Goal: Ask a question

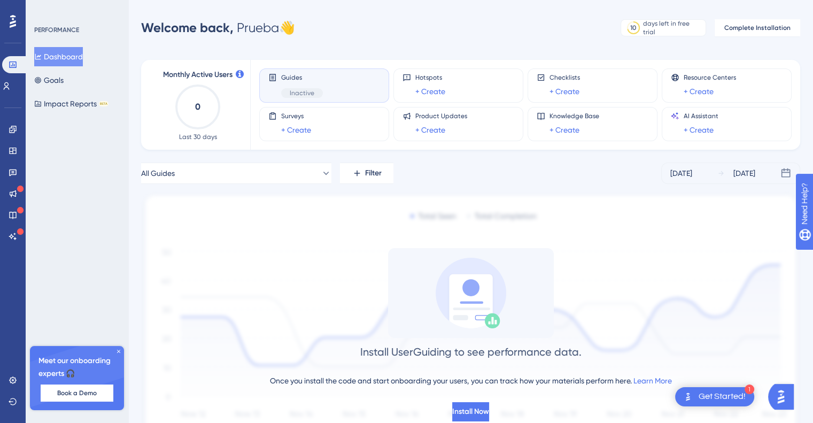
click at [0, 0] on icon at bounding box center [0, 0] width 0 height 0
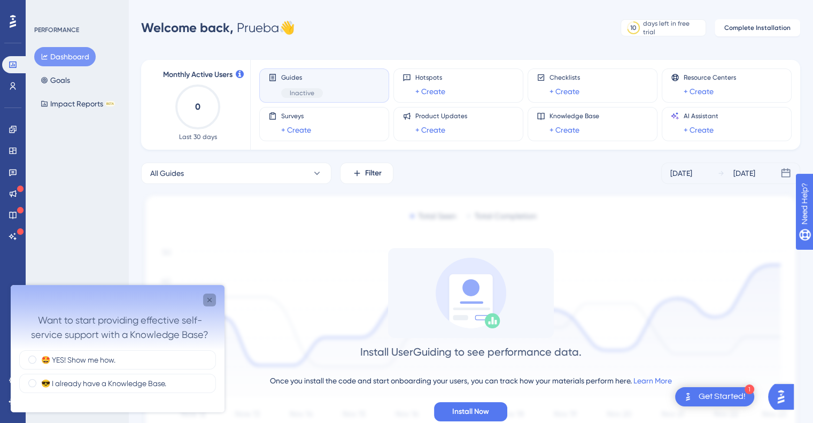
click at [209, 299] on icon "Close survey" at bounding box center [209, 300] width 4 height 4
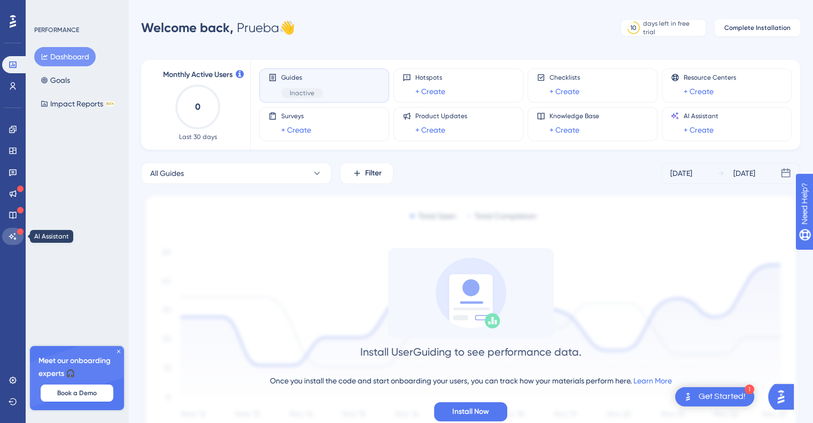
click at [9, 237] on icon at bounding box center [13, 236] width 9 height 9
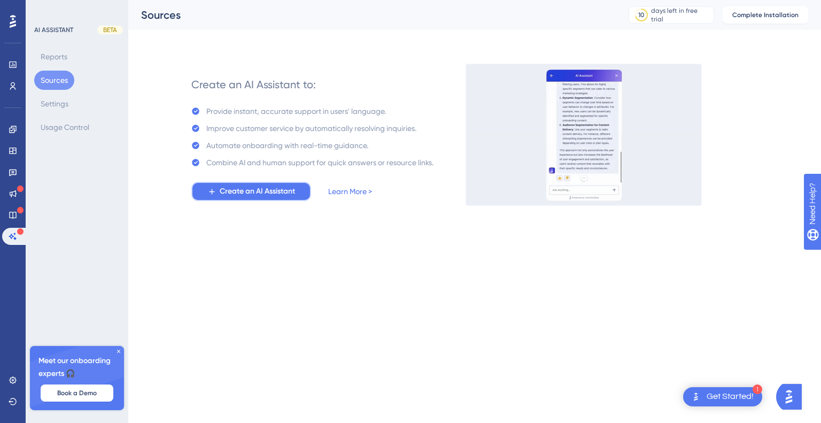
click at [267, 193] on span "Create an AI Assistant" at bounding box center [257, 191] width 75 height 13
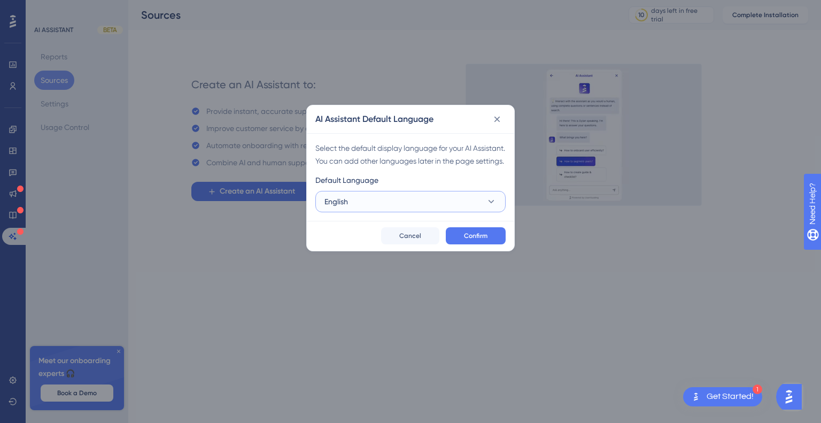
click at [472, 212] on button "English" at bounding box center [410, 201] width 190 height 21
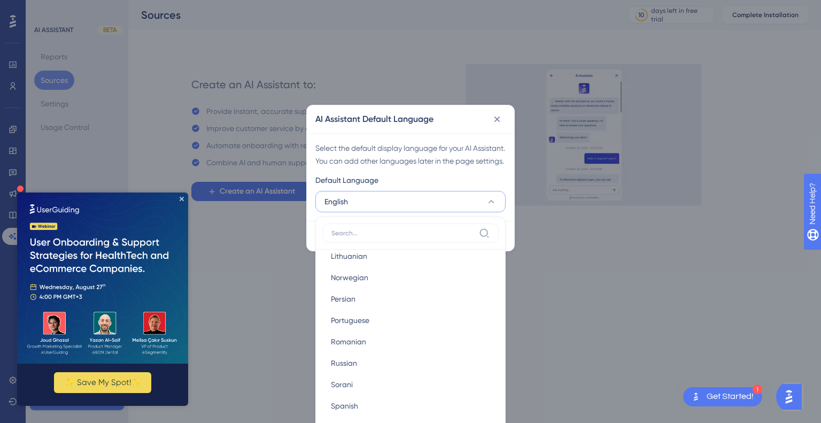
scroll to position [588, 0]
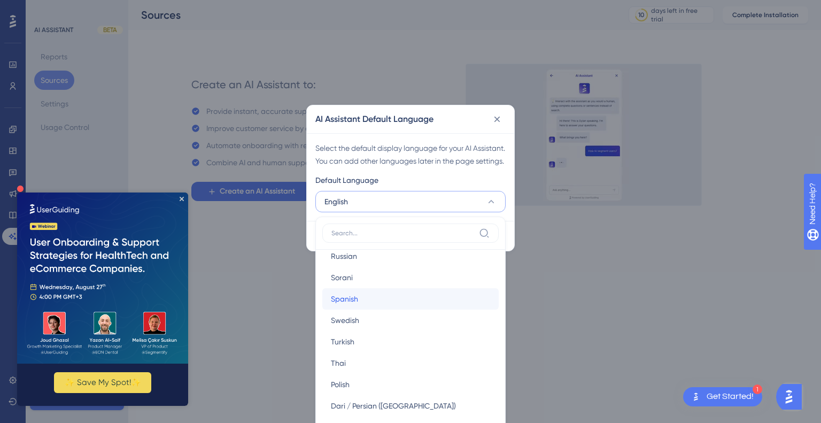
click at [353, 305] on span "Spanish" at bounding box center [344, 298] width 27 height 13
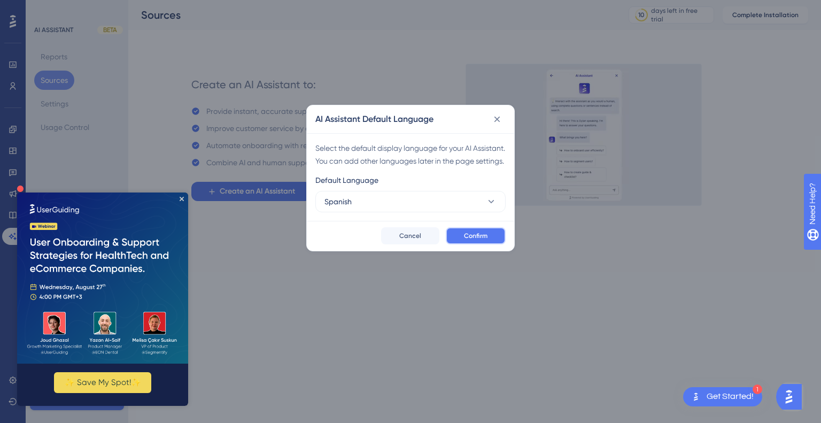
click at [476, 240] on span "Confirm" at bounding box center [476, 235] width 24 height 9
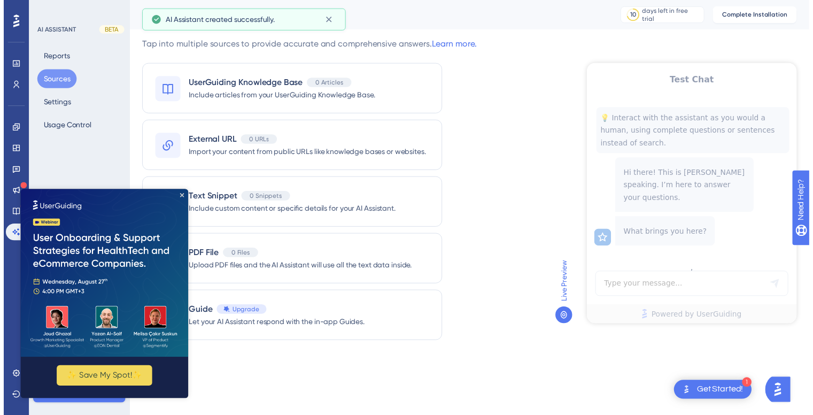
scroll to position [0, 0]
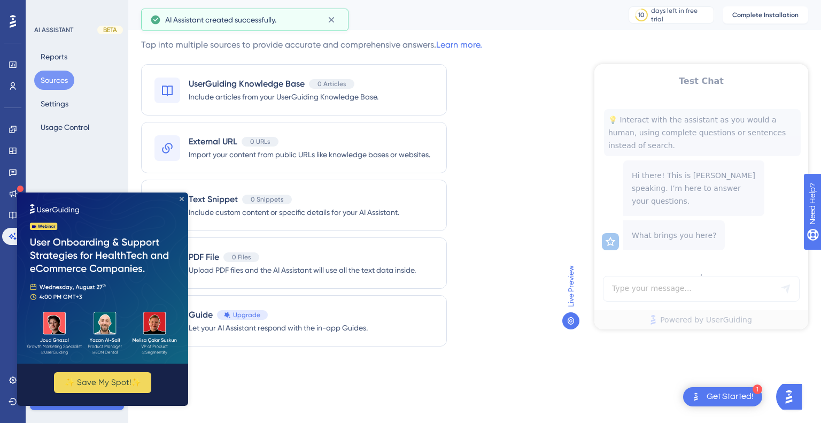
click at [183, 198] on icon "Close Preview" at bounding box center [182, 199] width 4 height 4
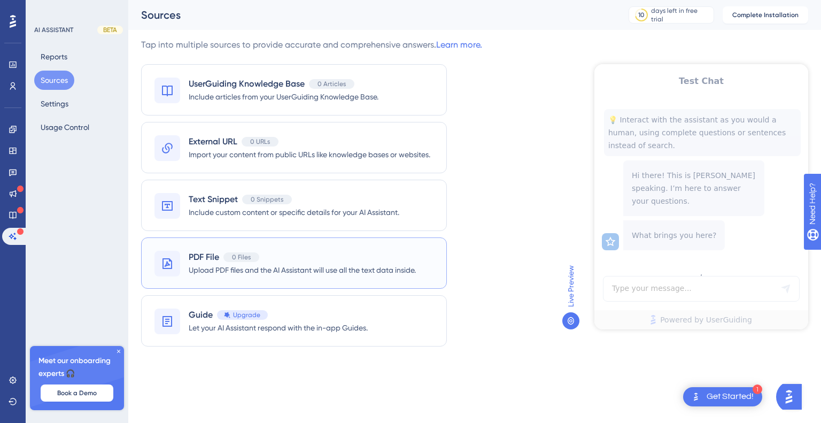
click at [295, 268] on span "Upload PDF files and the AI Assistant will use all the text data inside." at bounding box center [302, 269] width 227 height 13
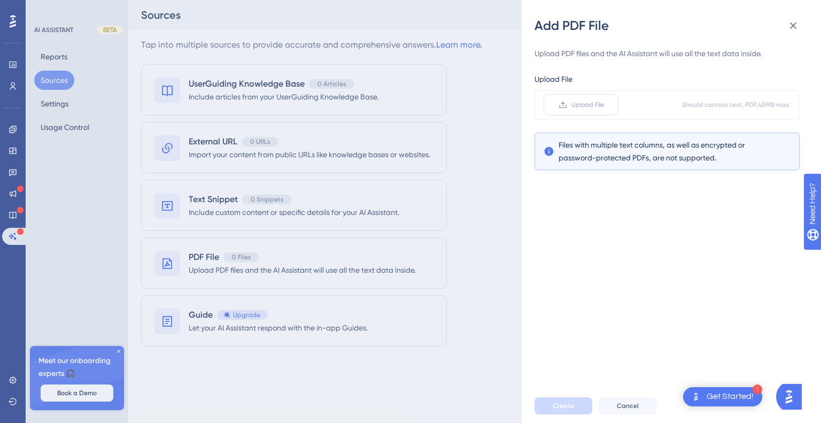
click at [584, 106] on span "Upload File" at bounding box center [587, 104] width 33 height 9
click at [604, 105] on input "Upload File" at bounding box center [604, 105] width 0 height 0
click at [568, 103] on label "Upload File" at bounding box center [580, 104] width 75 height 21
click at [604, 105] on input "Upload File" at bounding box center [604, 105] width 0 height 0
click at [573, 402] on button "Create" at bounding box center [563, 405] width 58 height 17
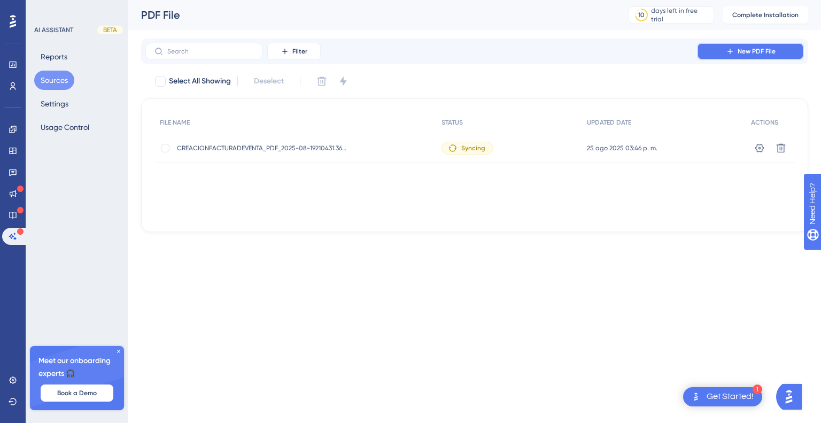
click at [743, 53] on span "New PDF File" at bounding box center [756, 51] width 38 height 9
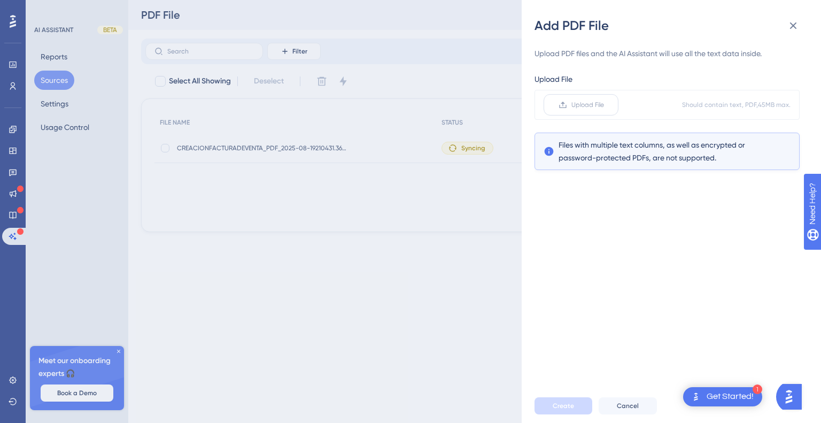
click at [583, 108] on span "Upload File" at bounding box center [587, 104] width 33 height 9
click at [604, 105] on input "Upload File" at bounding box center [604, 105] width 0 height 0
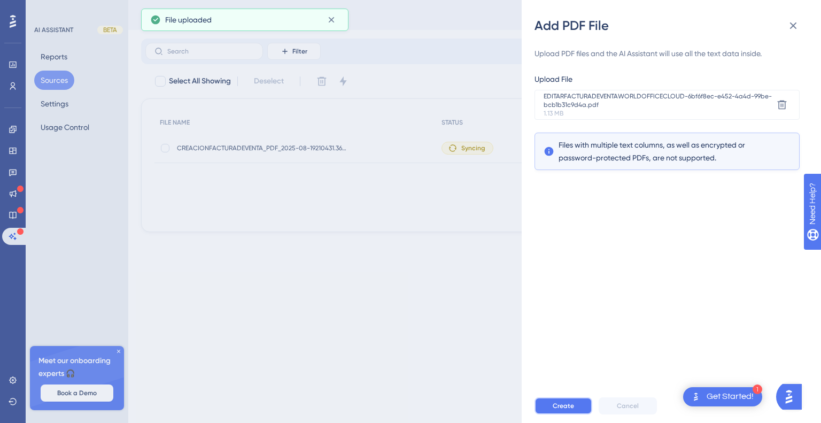
click at [568, 403] on span "Create" at bounding box center [562, 405] width 21 height 9
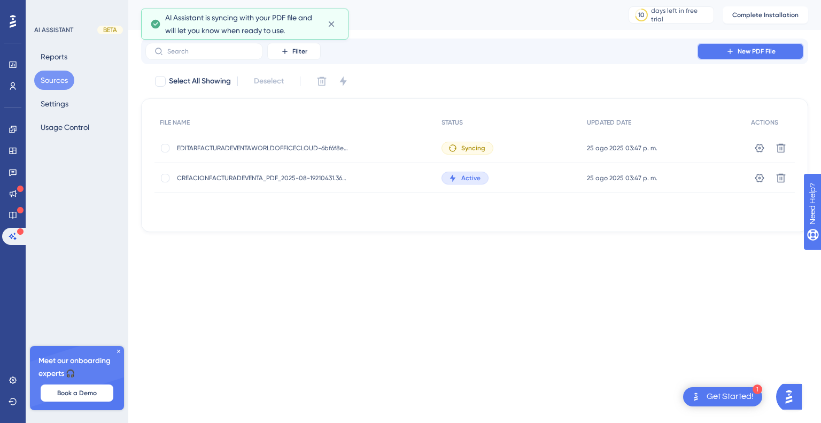
click at [724, 53] on button "New PDF File" at bounding box center [750, 51] width 107 height 17
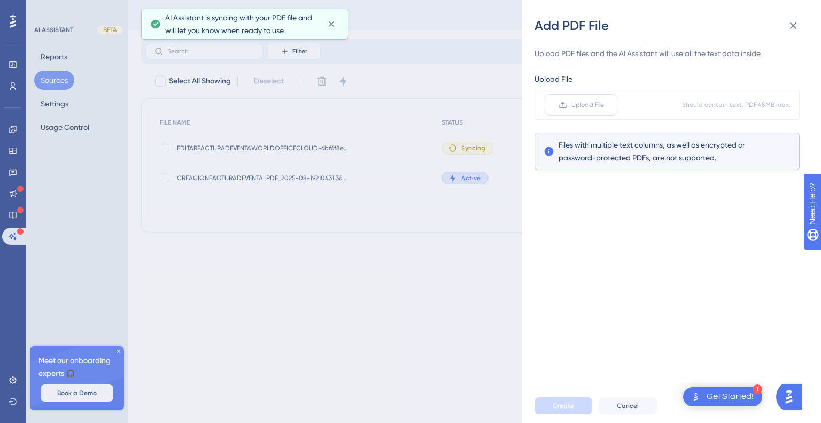
click at [592, 108] on span "Upload File" at bounding box center [587, 104] width 33 height 9
click at [604, 105] on input "Upload File" at bounding box center [604, 105] width 0 height 0
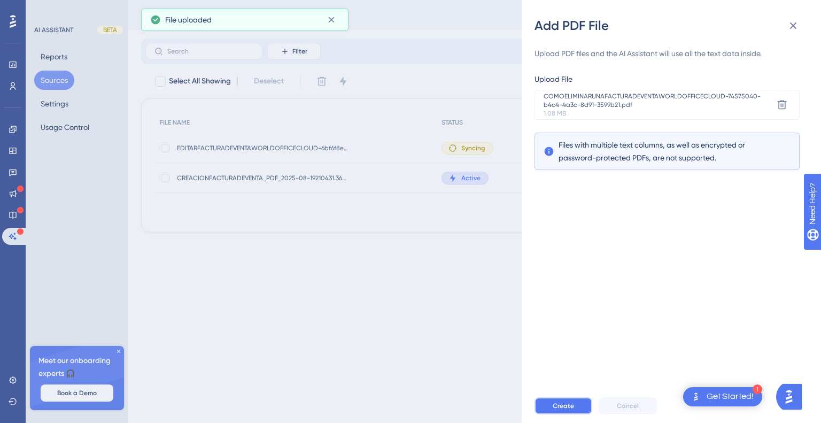
click at [564, 407] on span "Create" at bounding box center [562, 405] width 21 height 9
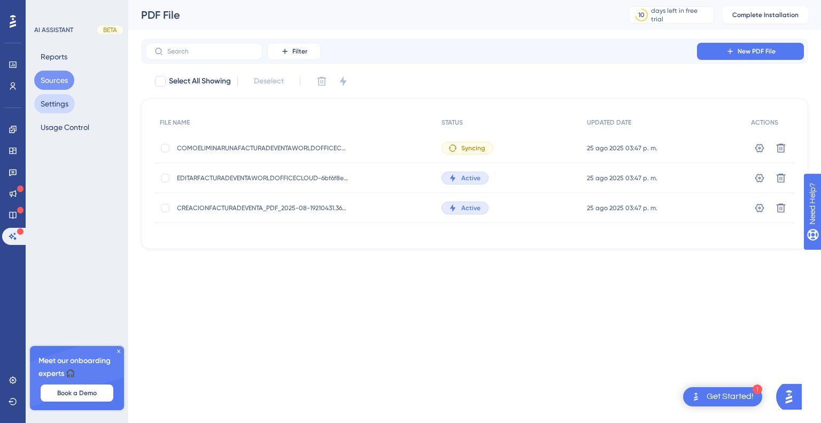
click at [58, 106] on button "Settings" at bounding box center [54, 103] width 41 height 19
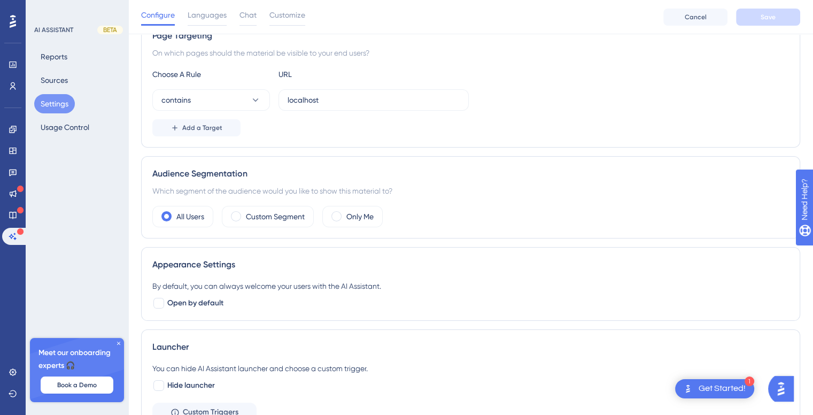
scroll to position [30, 0]
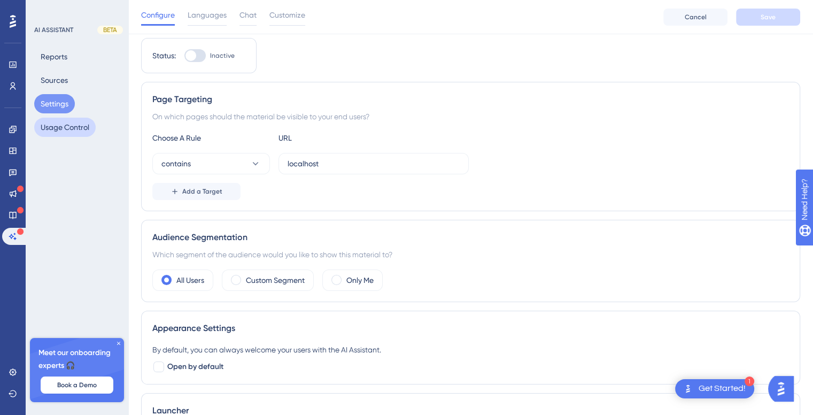
click at [73, 129] on button "Usage Control" at bounding box center [64, 127] width 61 height 19
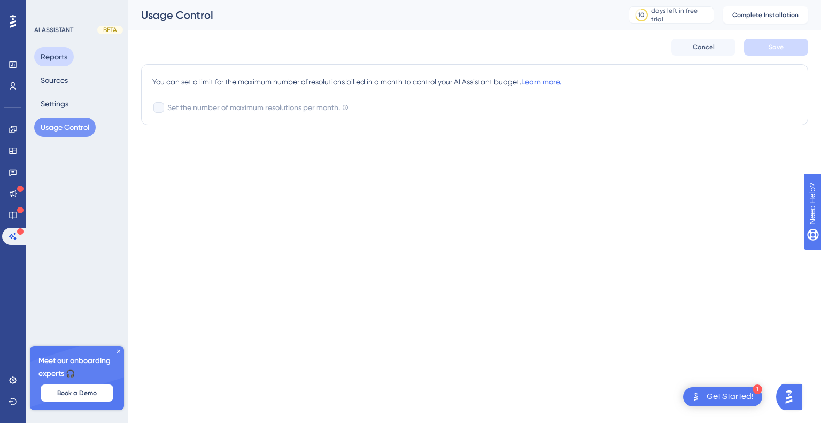
click at [51, 53] on button "Reports" at bounding box center [54, 56] width 40 height 19
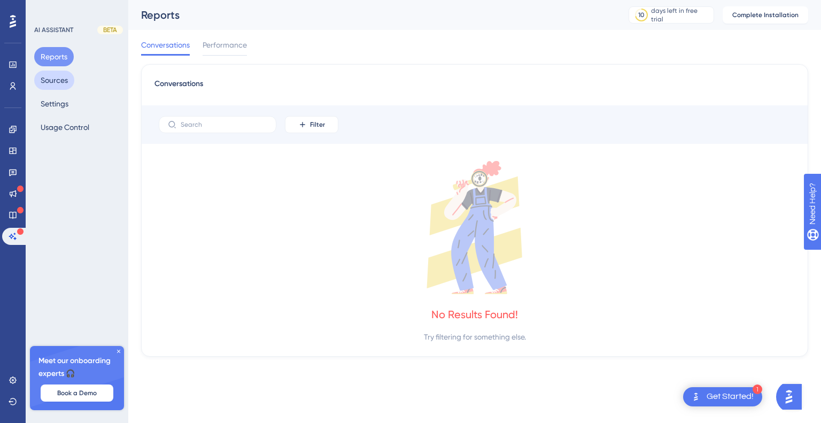
click at [53, 80] on button "Sources" at bounding box center [54, 80] width 40 height 19
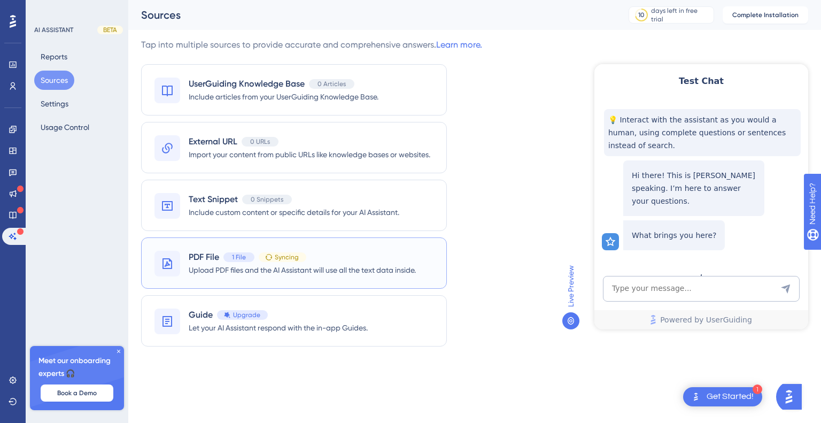
click at [297, 258] on span "Syncing" at bounding box center [287, 257] width 24 height 9
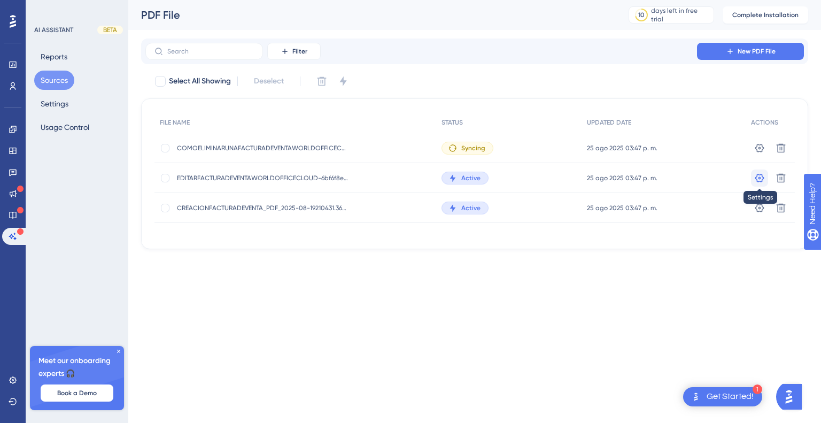
click at [759, 175] on icon at bounding box center [759, 178] width 11 height 11
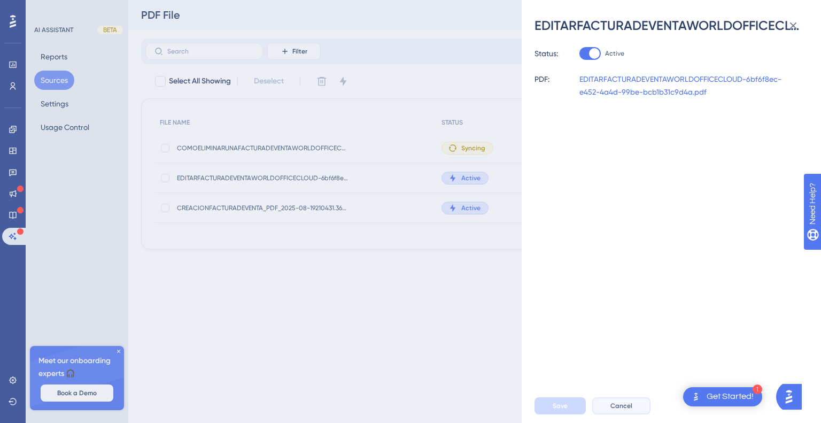
click at [619, 401] on span "Cancel" at bounding box center [621, 405] width 22 height 9
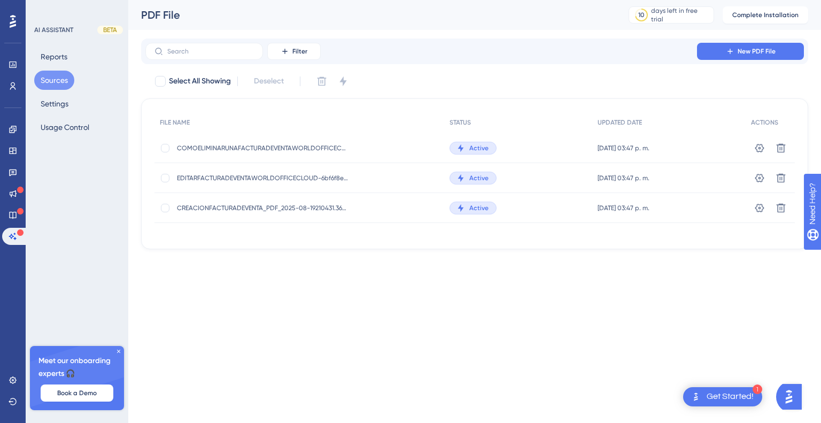
click at [743, 394] on div "Get Started!" at bounding box center [729, 397] width 47 height 12
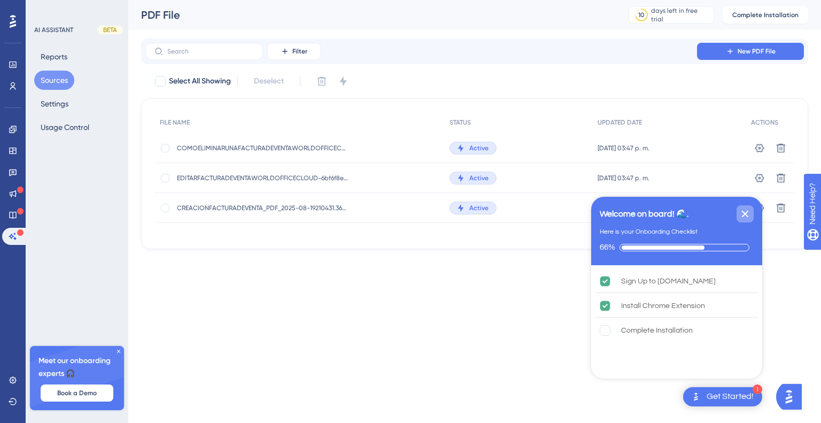
click at [746, 217] on icon "Close Checklist" at bounding box center [744, 213] width 13 height 13
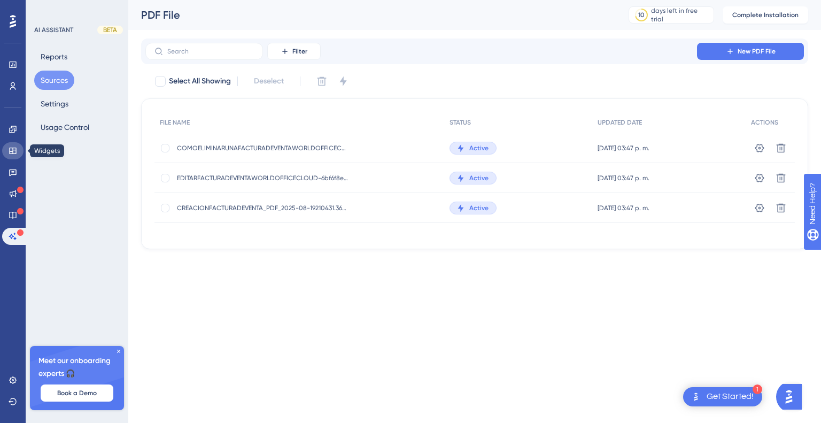
click at [11, 148] on icon at bounding box center [13, 150] width 9 height 9
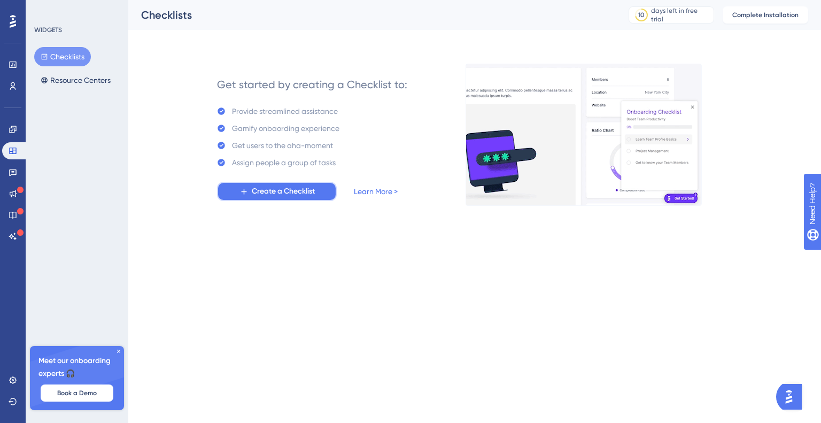
click at [284, 193] on span "Create a Checklist" at bounding box center [283, 191] width 63 height 13
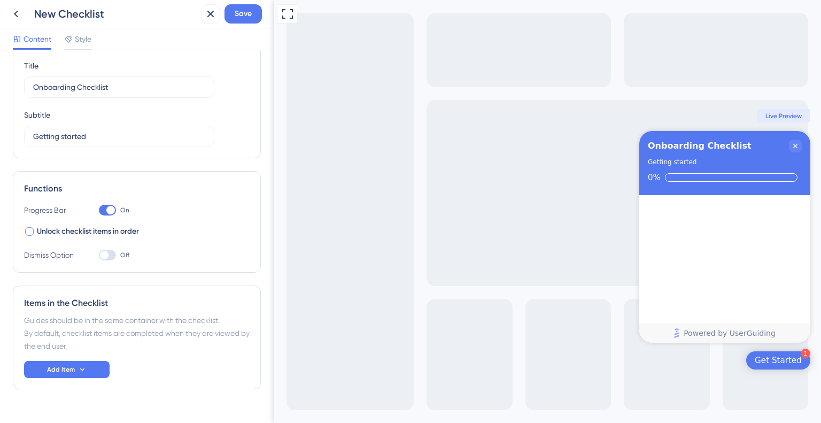
scroll to position [57, 0]
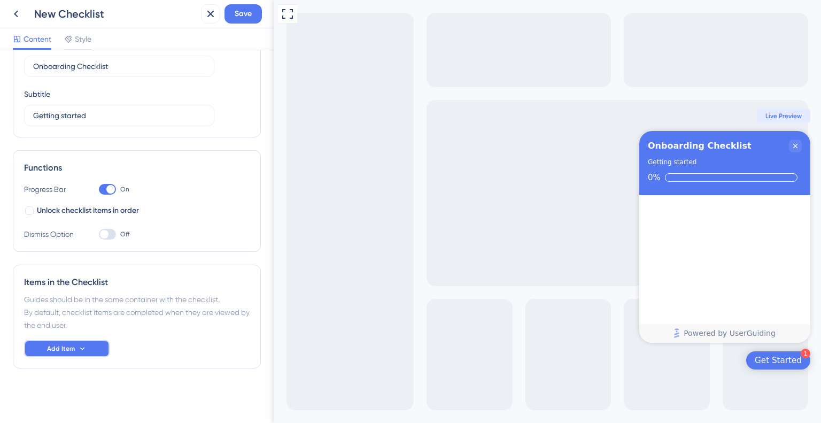
click at [69, 348] on span "Add Item" at bounding box center [61, 348] width 28 height 9
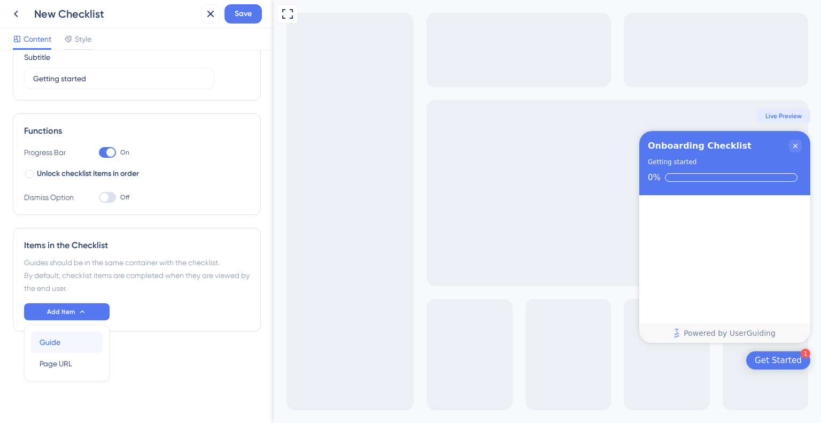
click at [60, 343] on div "Guide Guide" at bounding box center [67, 341] width 54 height 21
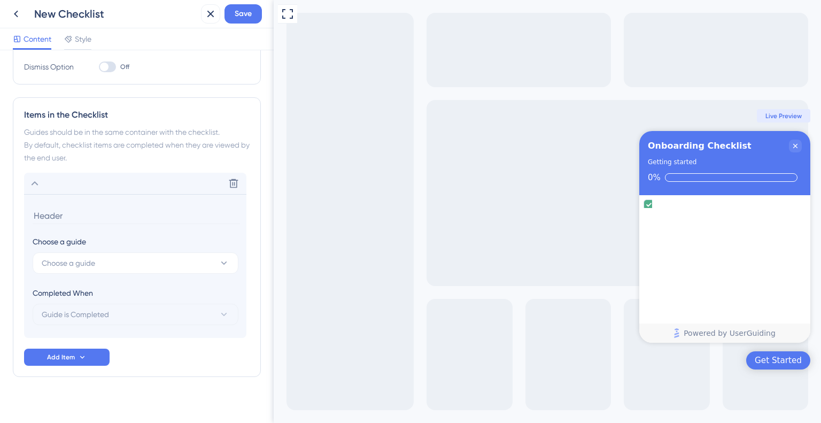
scroll to position [233, 0]
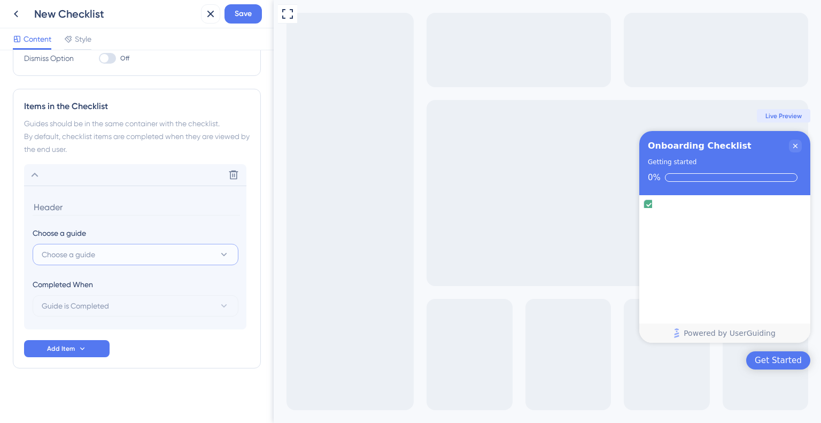
click at [220, 253] on icon at bounding box center [224, 254] width 11 height 11
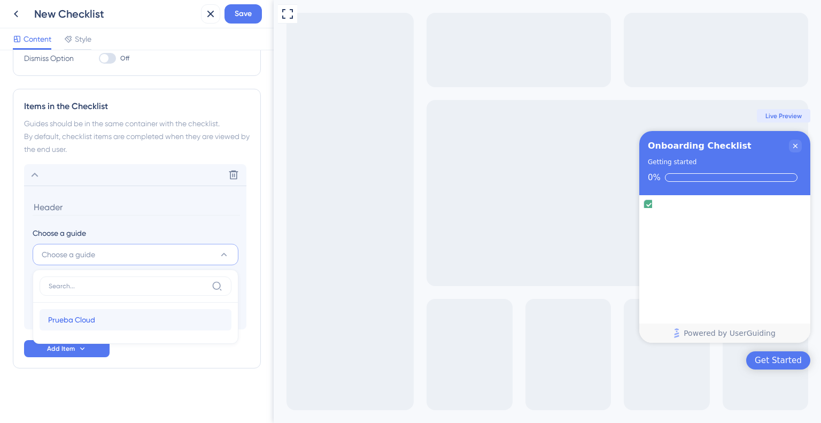
click at [100, 320] on div "Prueba Cloud Prueba Cloud" at bounding box center [135, 319] width 175 height 21
type input "Prueba Cloud"
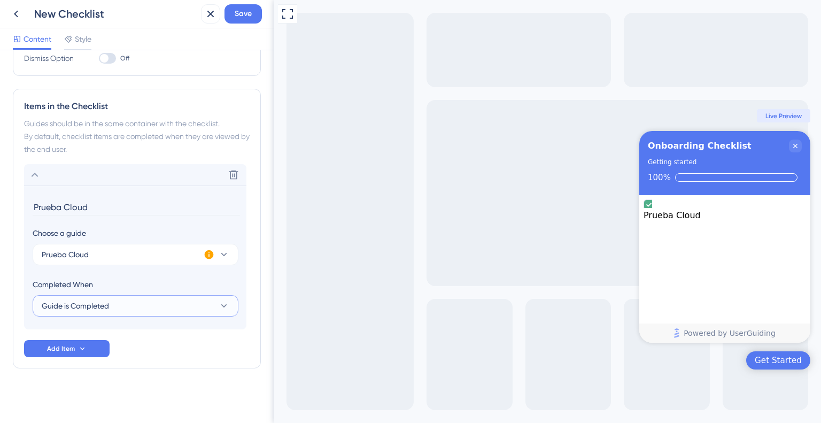
click at [174, 308] on button "Guide is Completed" at bounding box center [136, 305] width 206 height 21
click at [74, 349] on span "Add Item" at bounding box center [61, 348] width 28 height 9
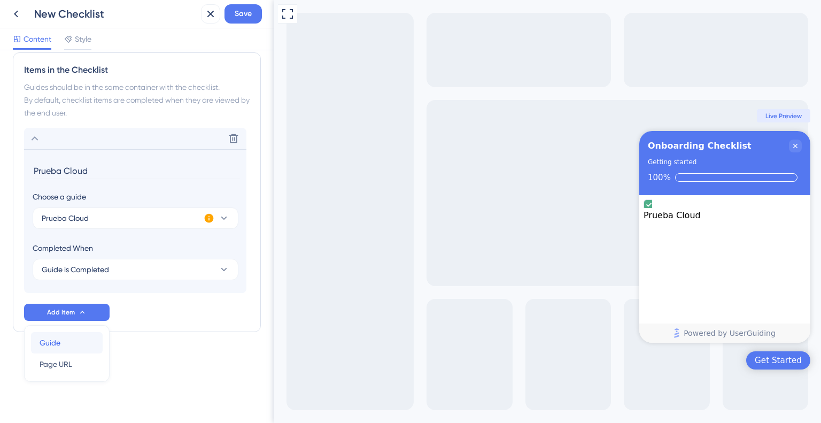
click at [66, 344] on div "Guide Guide" at bounding box center [67, 342] width 54 height 21
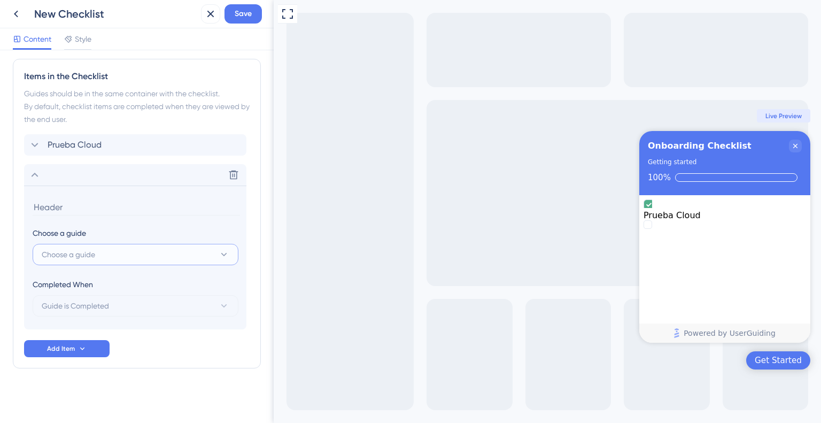
click at [110, 255] on button "Choose a guide" at bounding box center [136, 254] width 206 height 21
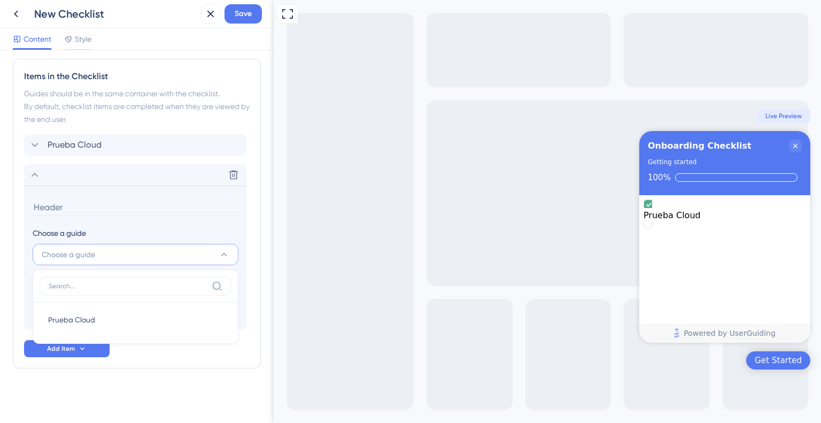
click at [110, 255] on button "Choose a guide" at bounding box center [136, 254] width 206 height 21
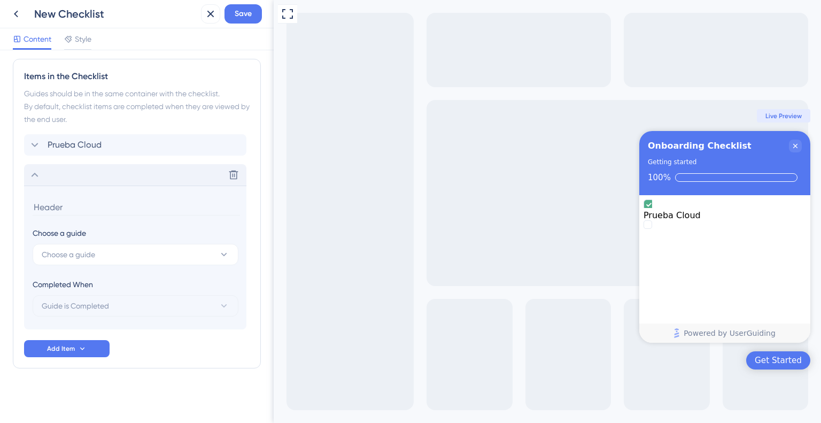
click at [33, 173] on icon at bounding box center [34, 174] width 13 height 13
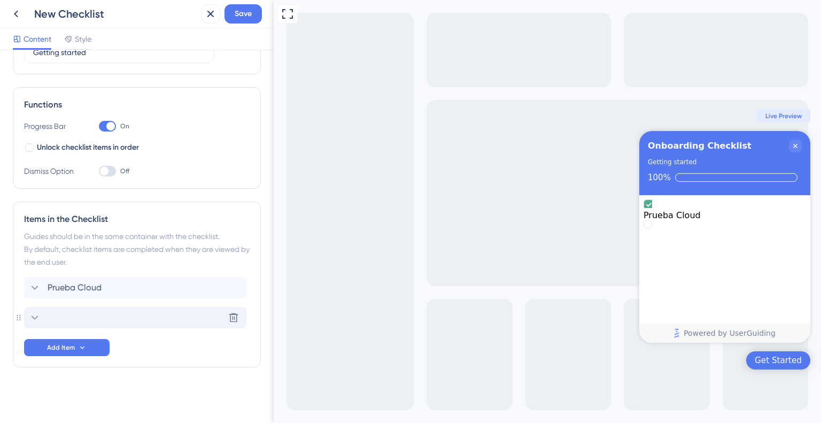
scroll to position [119, 0]
click at [251, 21] on button "Save" at bounding box center [242, 13] width 37 height 19
click at [231, 316] on icon at bounding box center [233, 318] width 11 height 11
click at [232, 321] on icon at bounding box center [233, 318] width 11 height 11
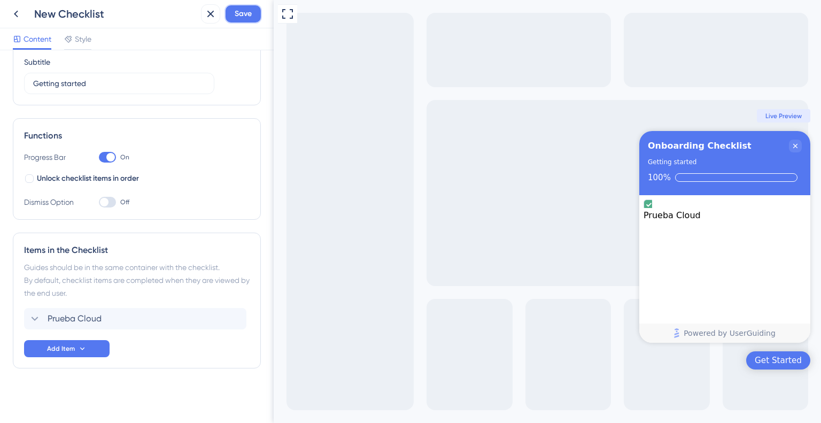
click at [236, 12] on span "Save" at bounding box center [243, 13] width 17 height 13
click at [784, 357] on div "Get Started" at bounding box center [777, 360] width 47 height 11
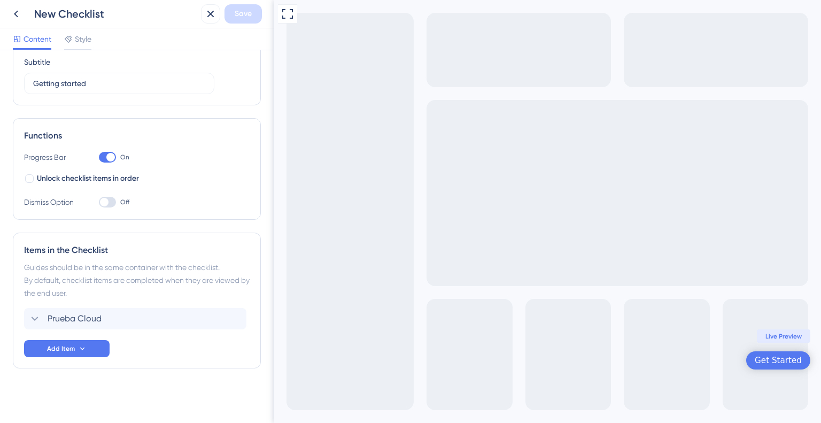
click at [784, 364] on div "Get Started" at bounding box center [777, 360] width 47 height 11
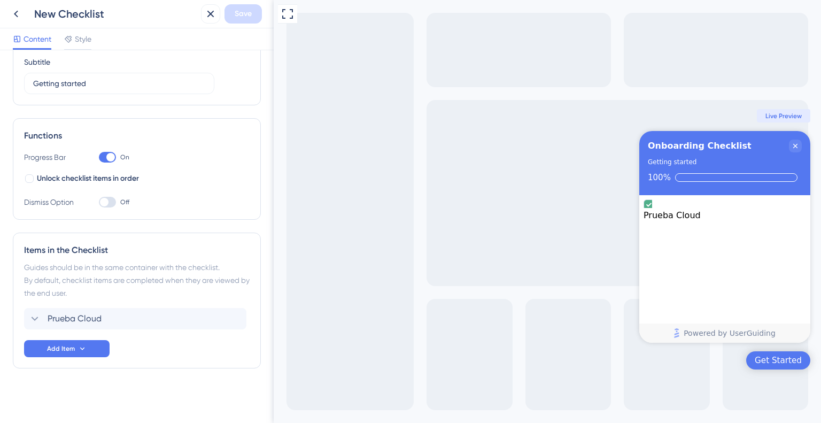
click at [784, 364] on div "Get Started" at bounding box center [777, 360] width 47 height 11
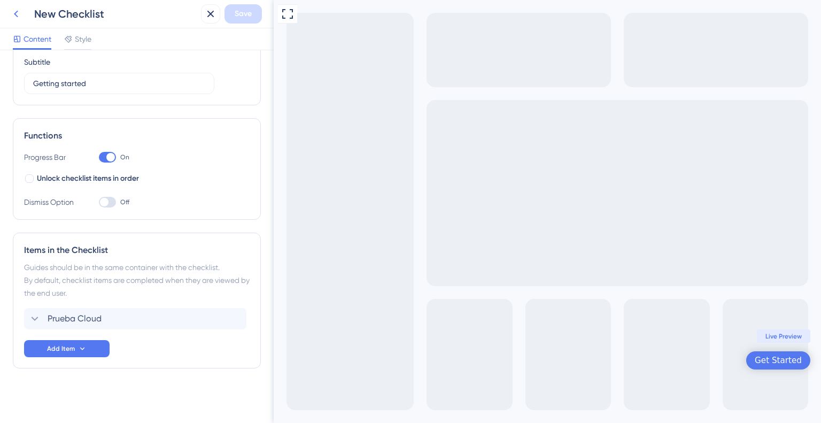
click at [20, 14] on icon at bounding box center [16, 13] width 13 height 13
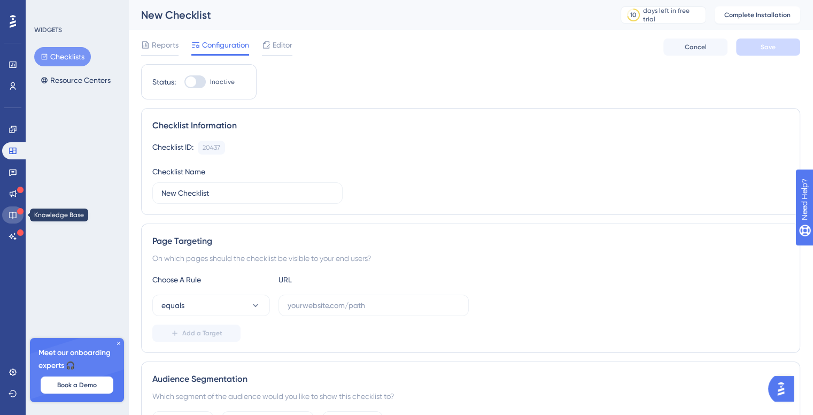
click at [14, 211] on icon at bounding box center [13, 215] width 9 height 9
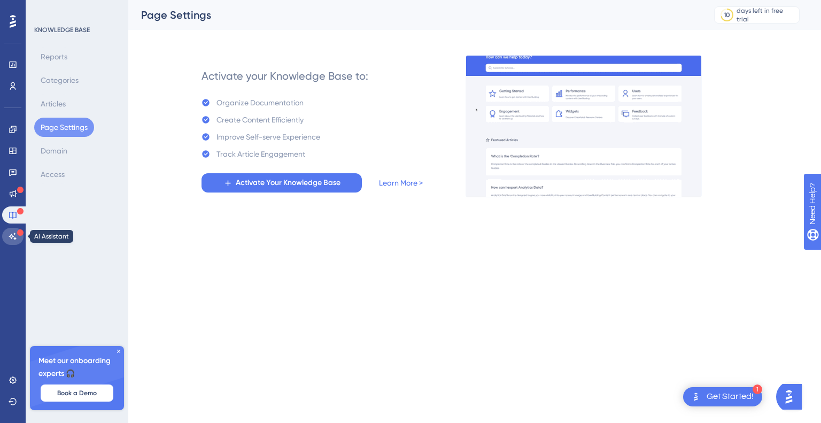
click at [13, 238] on icon at bounding box center [12, 235] width 7 height 7
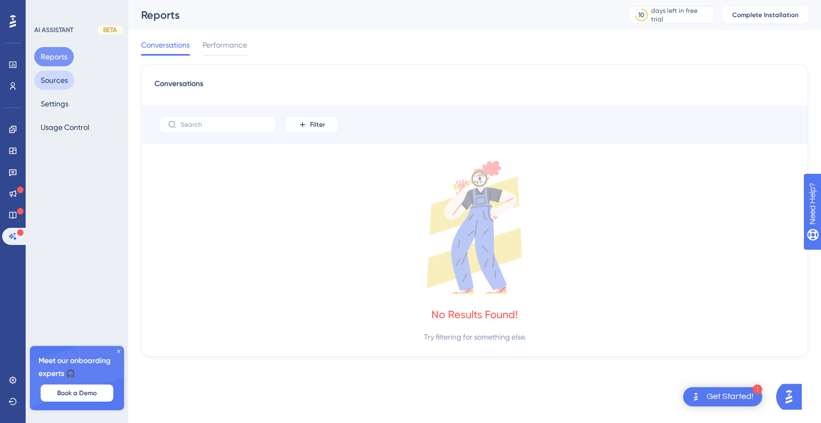
click at [42, 84] on button "Sources" at bounding box center [54, 80] width 40 height 19
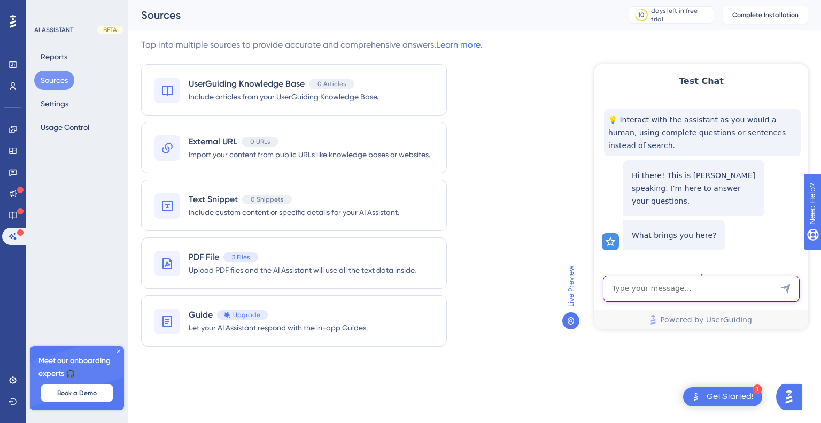
click at [652, 290] on textarea "AI Assistant Text Input" at bounding box center [701, 289] width 197 height 26
type textarea "como creo una factura de venta?"
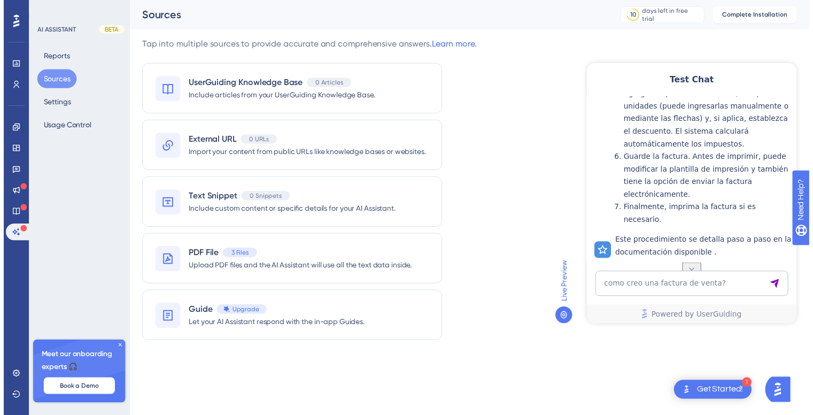
scroll to position [404, 0]
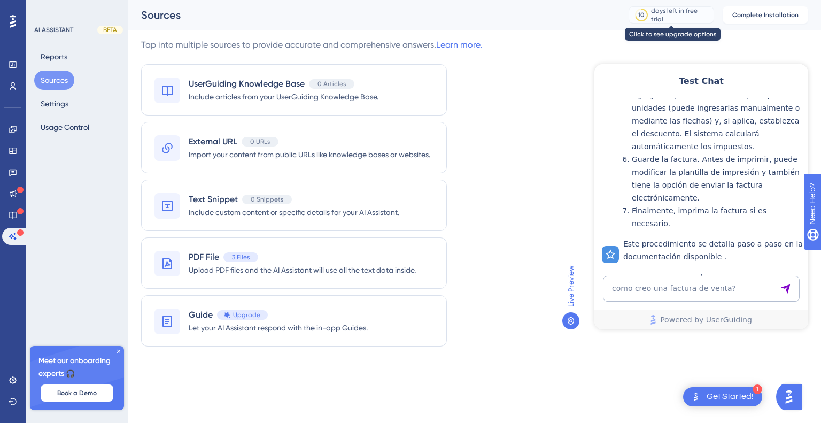
click at [679, 18] on div "days left in free trial" at bounding box center [680, 14] width 59 height 17
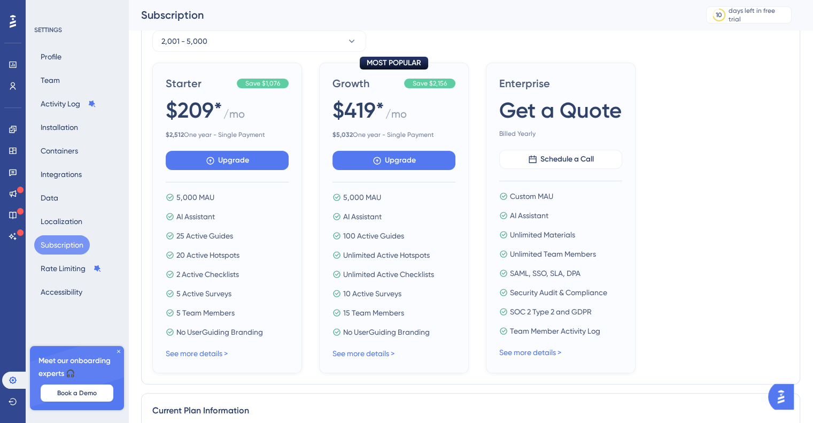
scroll to position [160, 0]
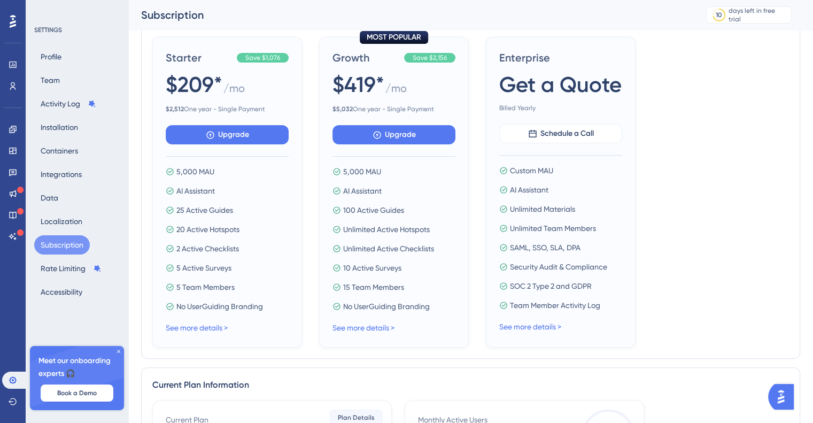
click at [336, 171] on icon at bounding box center [336, 171] width 9 height 9
click at [372, 324] on link "See more details >" at bounding box center [363, 327] width 62 height 9
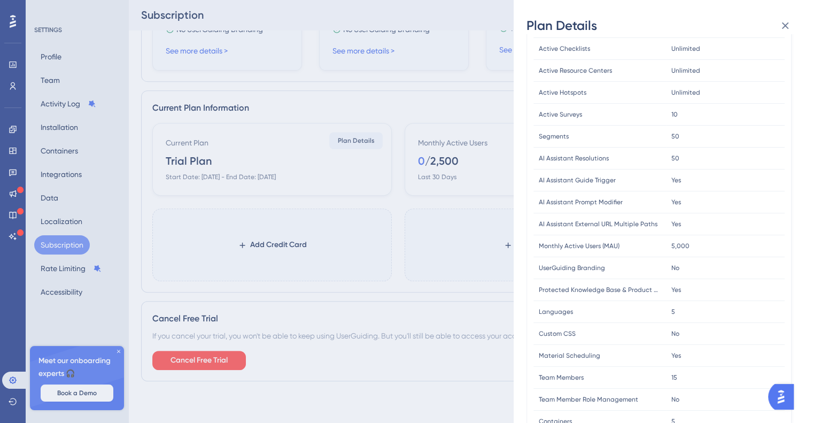
scroll to position [0, 0]
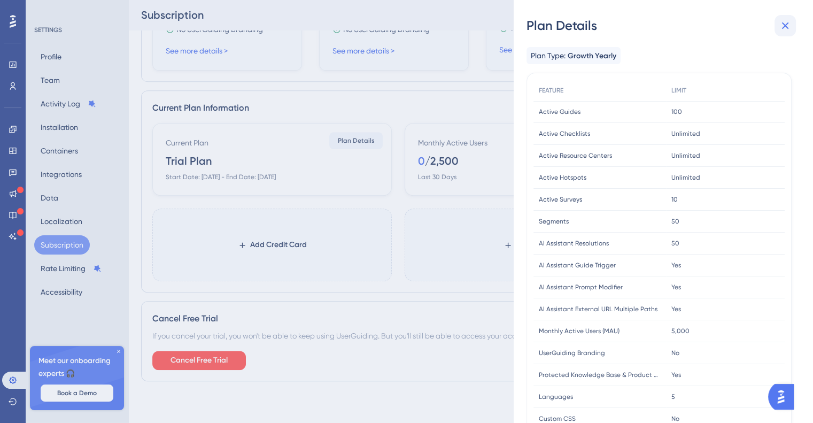
click at [786, 25] on icon at bounding box center [785, 25] width 7 height 7
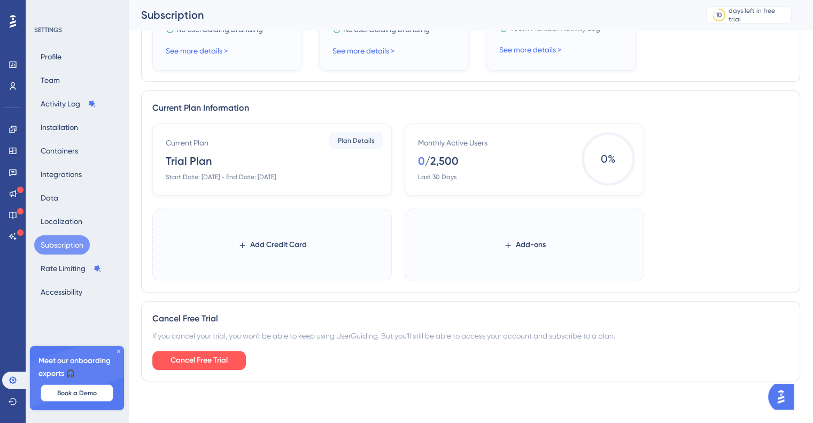
click at [89, 393] on span "Book a Demo" at bounding box center [77, 392] width 40 height 9
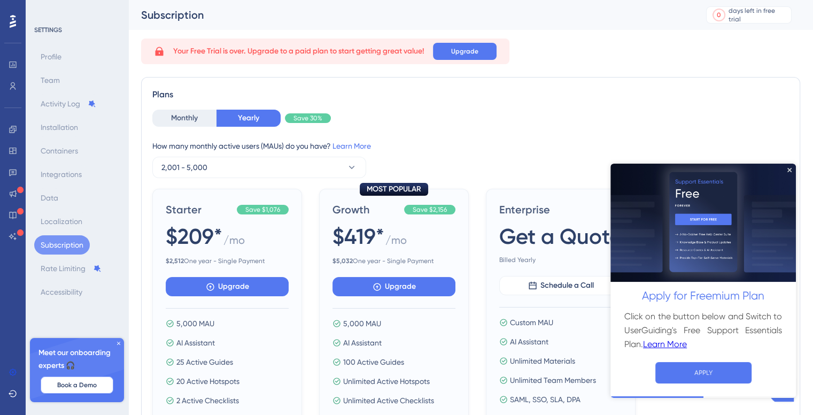
click at [75, 385] on span "Book a Demo" at bounding box center [77, 384] width 40 height 9
click at [789, 170] on icon "Close Preview" at bounding box center [789, 169] width 4 height 4
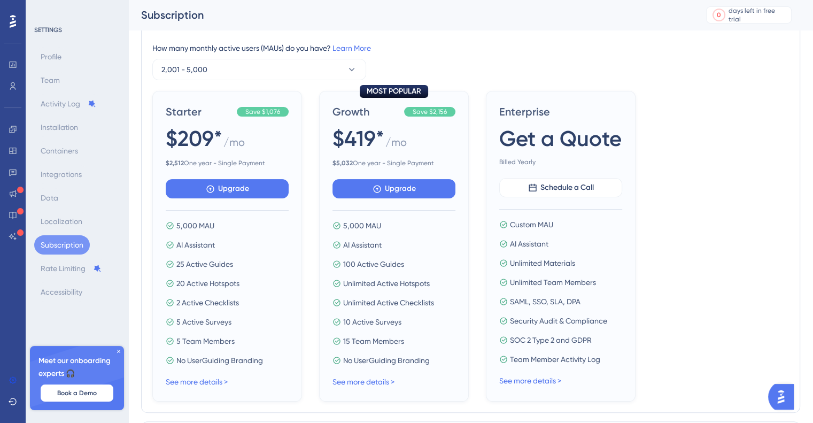
scroll to position [107, 0]
click at [536, 382] on link "See more details >" at bounding box center [530, 380] width 62 height 9
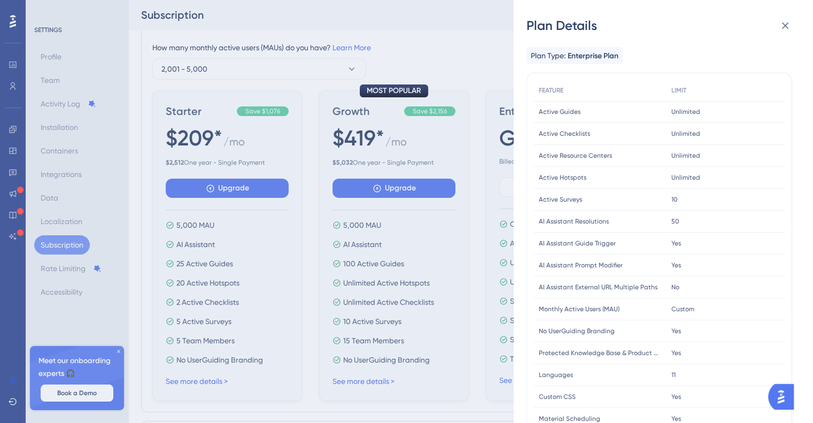
click at [556, 222] on span "AI Assistant Resolutions" at bounding box center [574, 221] width 70 height 9
drag, startPoint x: 537, startPoint y: 220, endPoint x: 671, endPoint y: 227, distance: 134.3
click at [0, 0] on div "AI Assistant Resolutions AI Assistant Resolutions 50 50" at bounding box center [0, 0] width 0 height 0
click at [395, 276] on div "Plan Details Plan Type: Enterprise Plan FEATURE LIMIT Active Guides Active Guid…" at bounding box center [406, 211] width 813 height 423
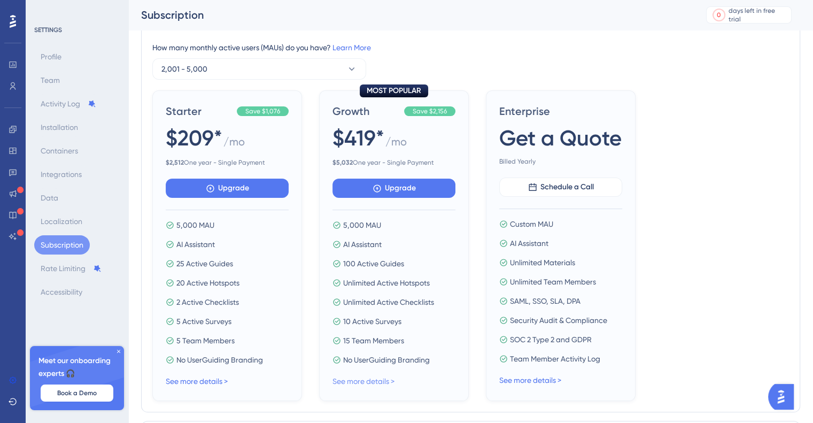
click at [361, 381] on link "See more details >" at bounding box center [363, 381] width 62 height 9
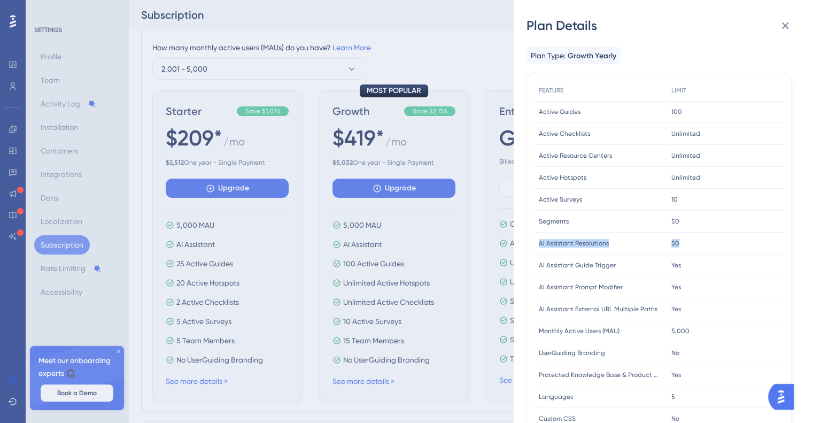
drag, startPoint x: 680, startPoint y: 242, endPoint x: 539, endPoint y: 244, distance: 141.1
click at [0, 0] on div "AI Assistant Resolutions AI Assistant Resolutions 50 50" at bounding box center [0, 0] width 0 height 0
click at [686, 268] on div "Yes Yes" at bounding box center [725, 265] width 119 height 22
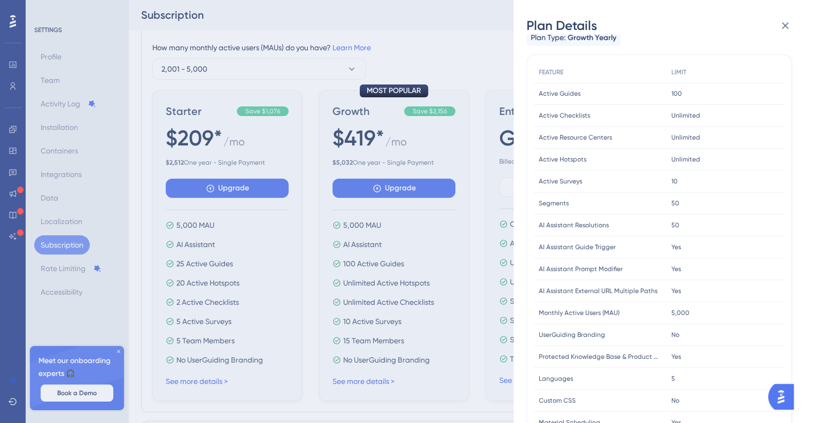
scroll to position [0, 0]
